Goal: Check status: Check status

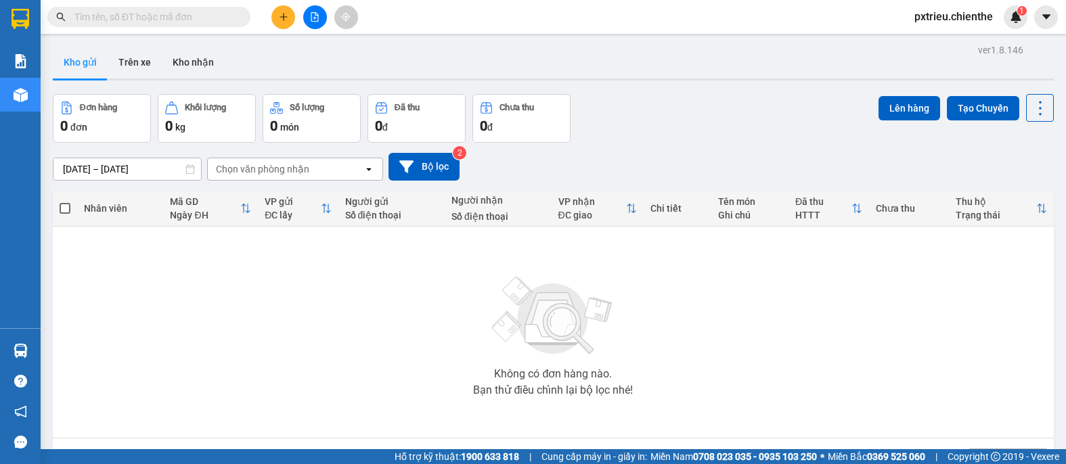
click at [272, 298] on div "Không có đơn hàng nào. Bạn thử điều chỉnh lại bộ lọc nhé!" at bounding box center [553, 332] width 987 height 203
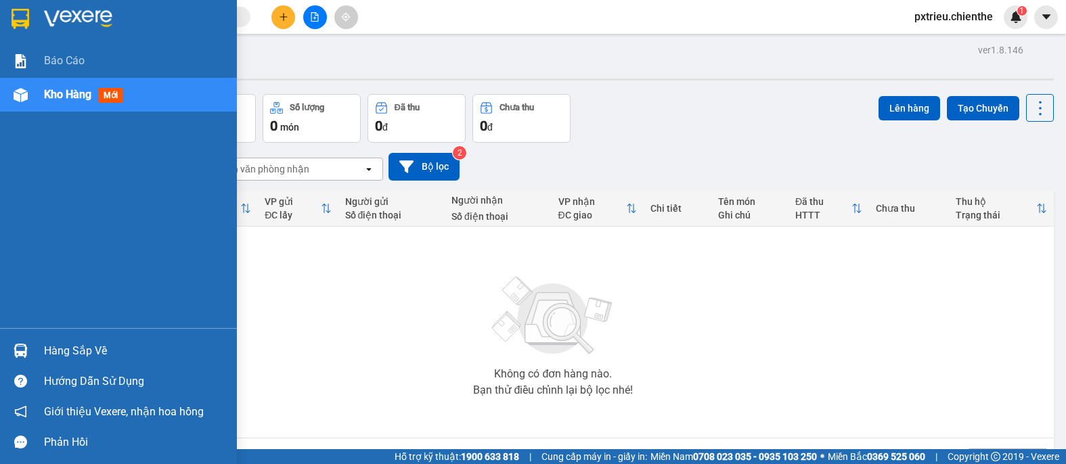
click at [73, 355] on div "Hàng sắp về" at bounding box center [135, 351] width 183 height 20
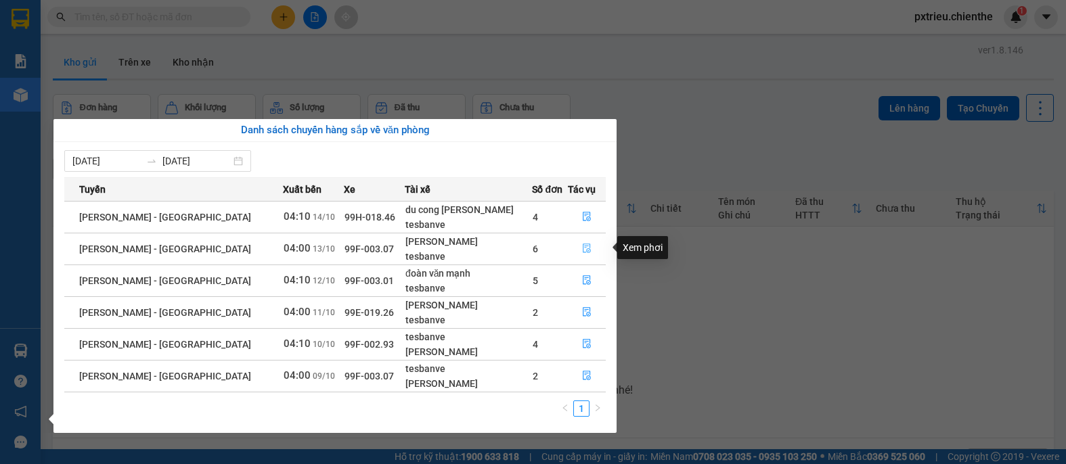
click at [583, 250] on icon "file-done" at bounding box center [587, 248] width 8 height 9
